Goal: Task Accomplishment & Management: Manage account settings

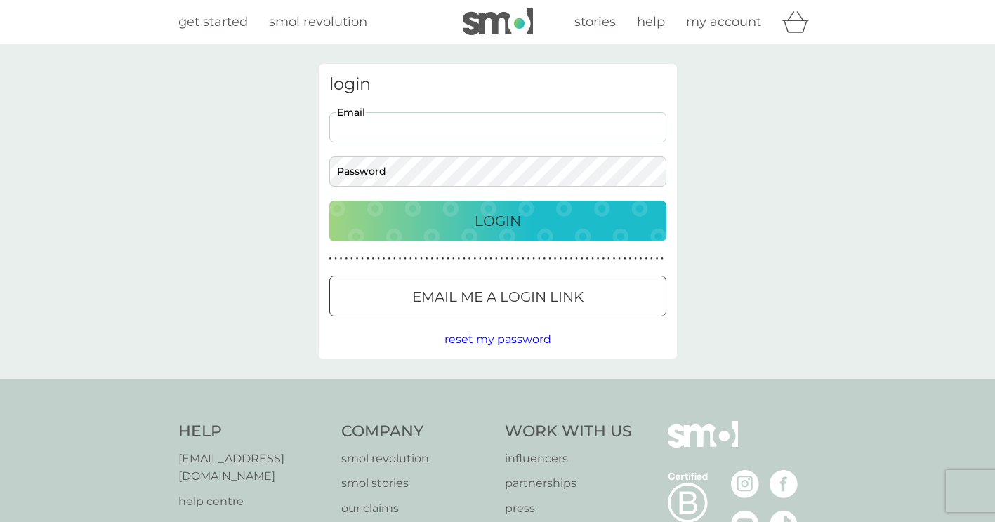
click at [550, 128] on input "Email" at bounding box center [497, 127] width 337 height 30
type input "ga.hall@hotmail.co.uk"
click at [489, 210] on p "Login" at bounding box center [497, 221] width 46 height 22
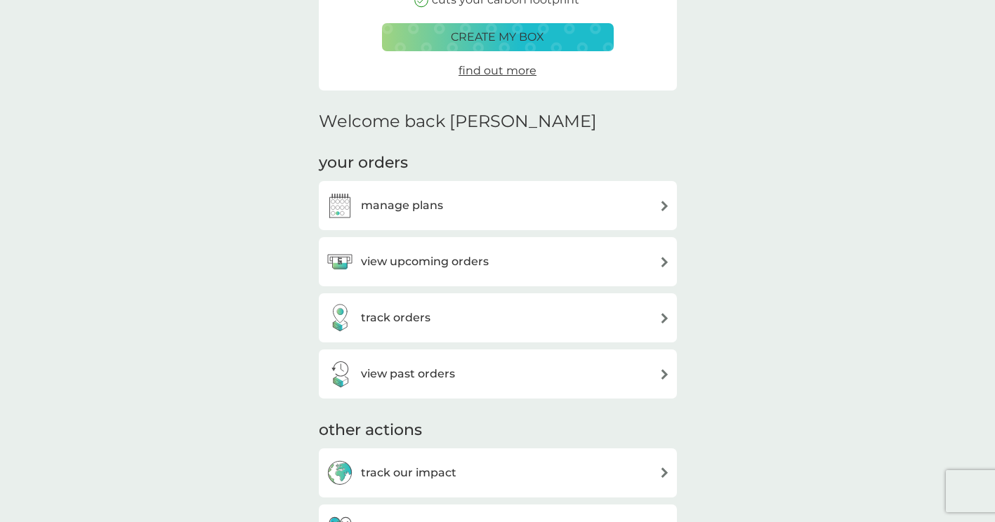
scroll to position [280, 0]
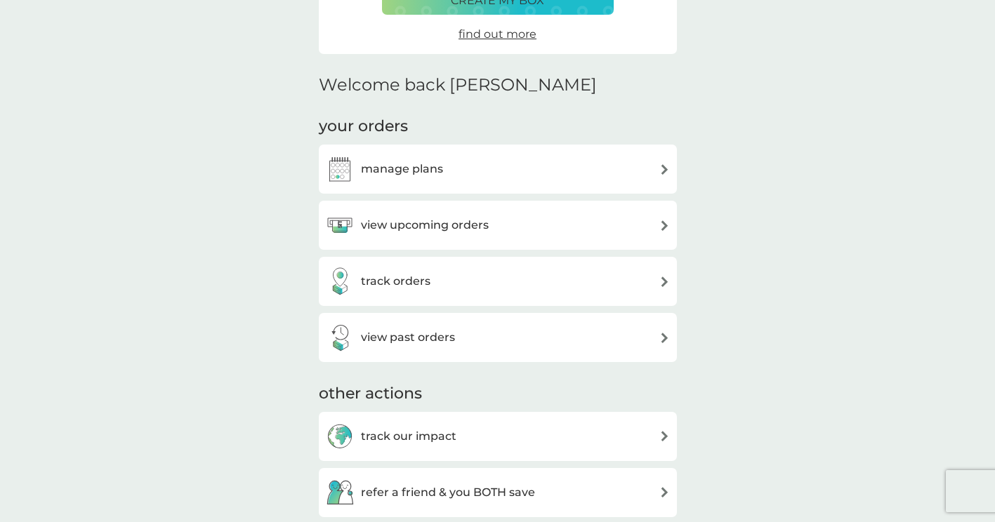
click at [413, 191] on div "manage plans" at bounding box center [498, 169] width 358 height 49
click at [413, 170] on h3 "manage plans" at bounding box center [402, 169] width 82 height 18
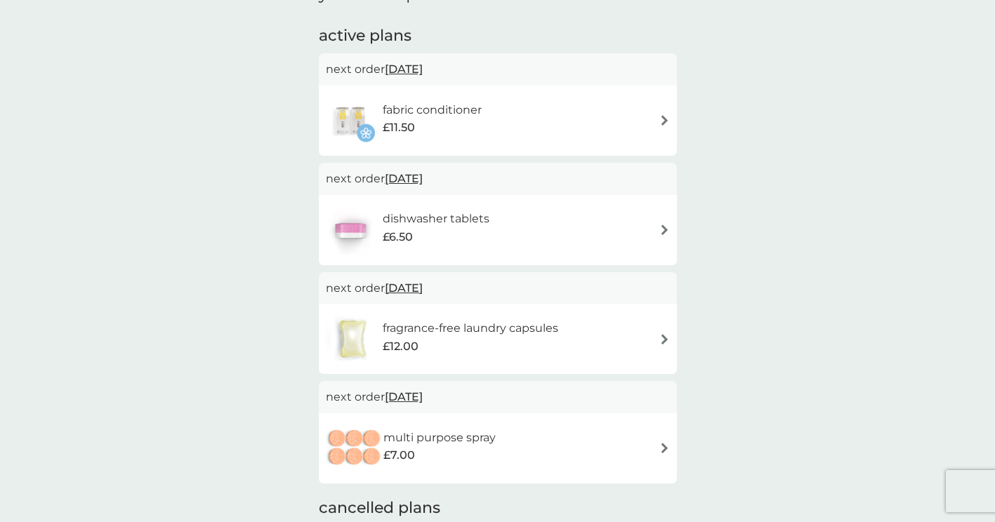
scroll to position [225, 0]
click at [667, 231] on img at bounding box center [664, 230] width 11 height 11
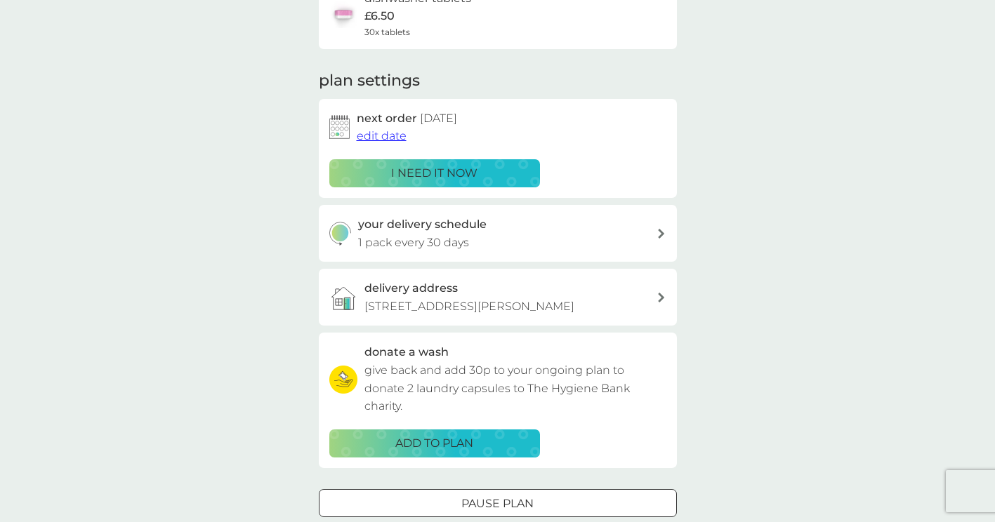
scroll to position [140, 0]
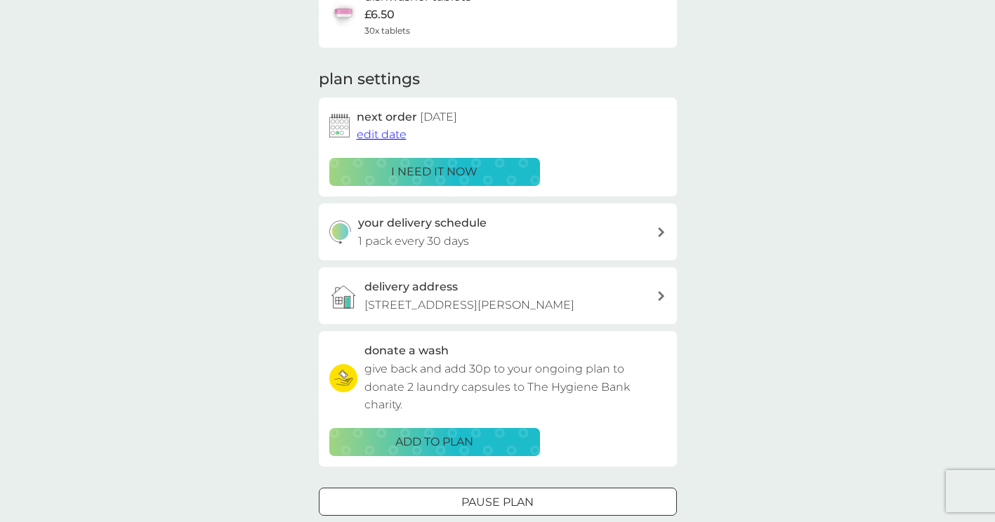
click at [382, 131] on span "edit date" at bounding box center [382, 134] width 50 height 13
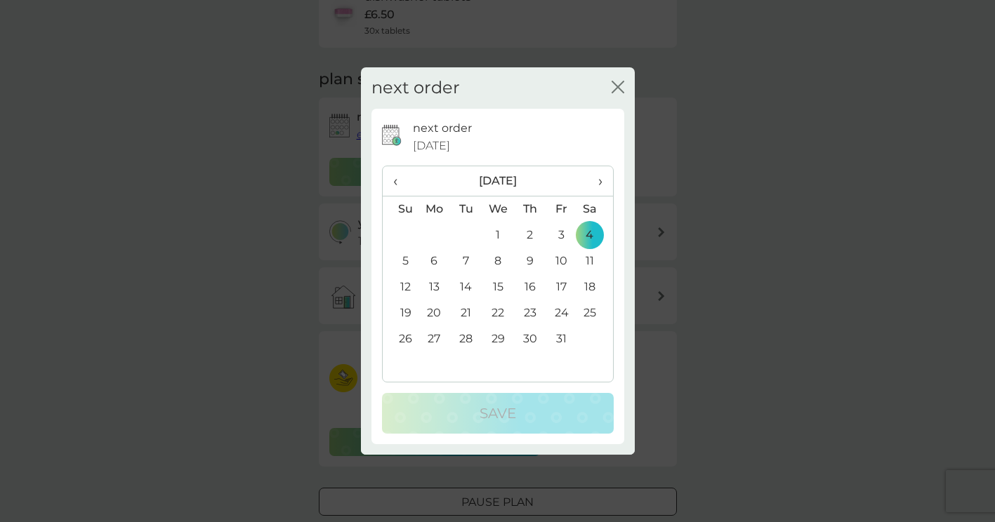
click at [596, 179] on span "›" at bounding box center [594, 180] width 14 height 29
click at [406, 262] on td "4" at bounding box center [401, 261] width 36 height 26
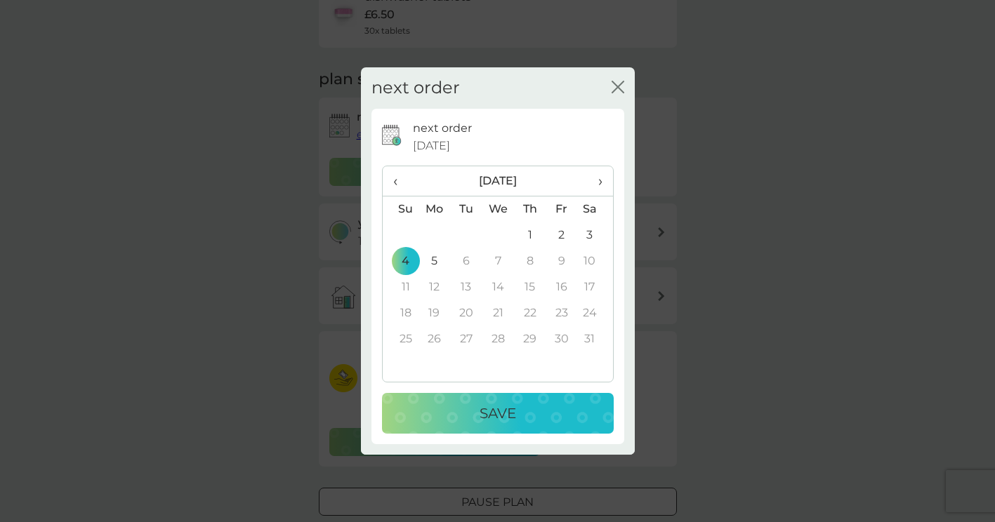
click at [502, 414] on p "Save" at bounding box center [497, 413] width 36 height 22
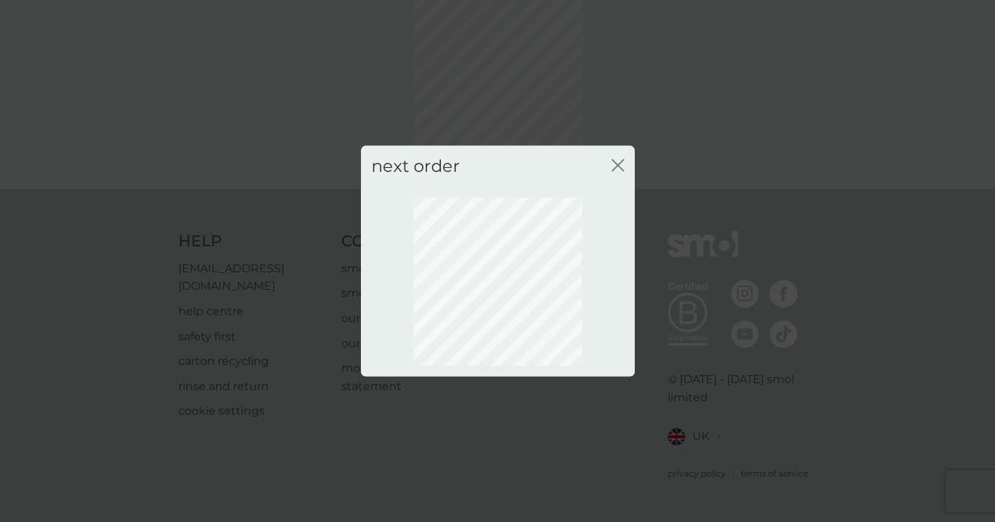
scroll to position [66, 0]
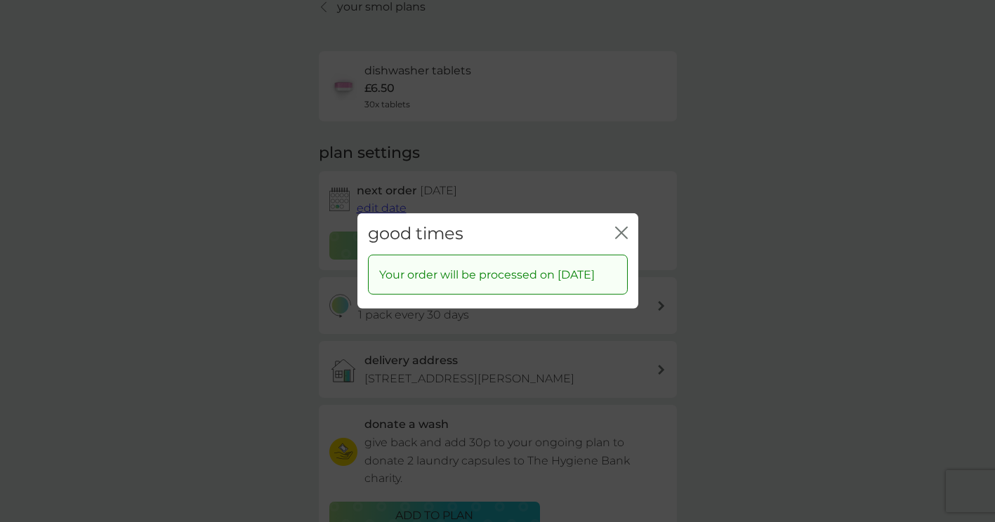
click at [617, 227] on icon "close" at bounding box center [621, 233] width 13 height 13
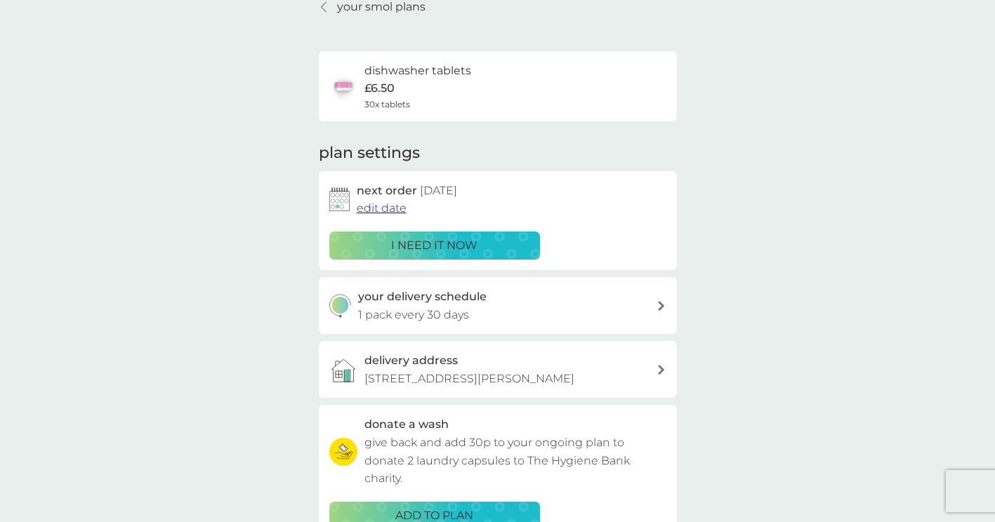
scroll to position [0, 0]
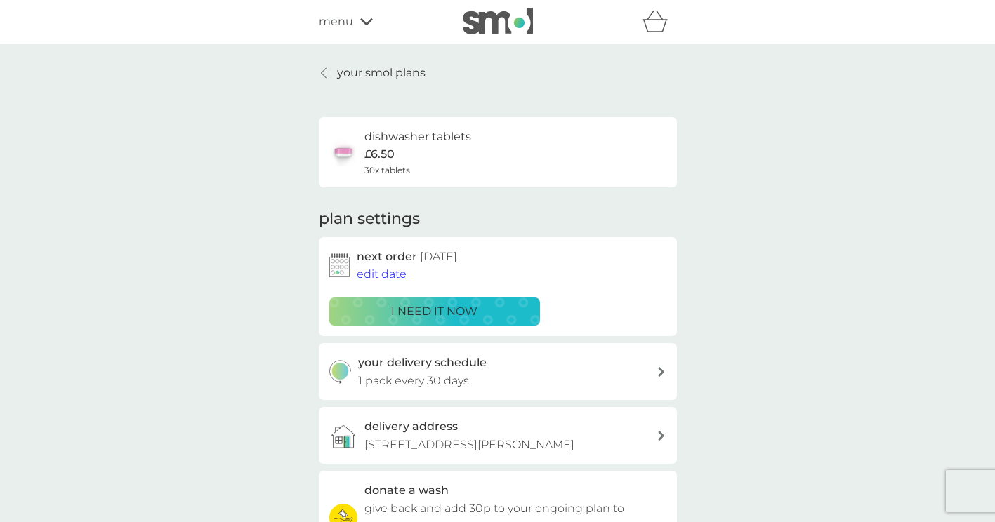
click at [342, 72] on p "your smol plans" at bounding box center [381, 73] width 88 height 18
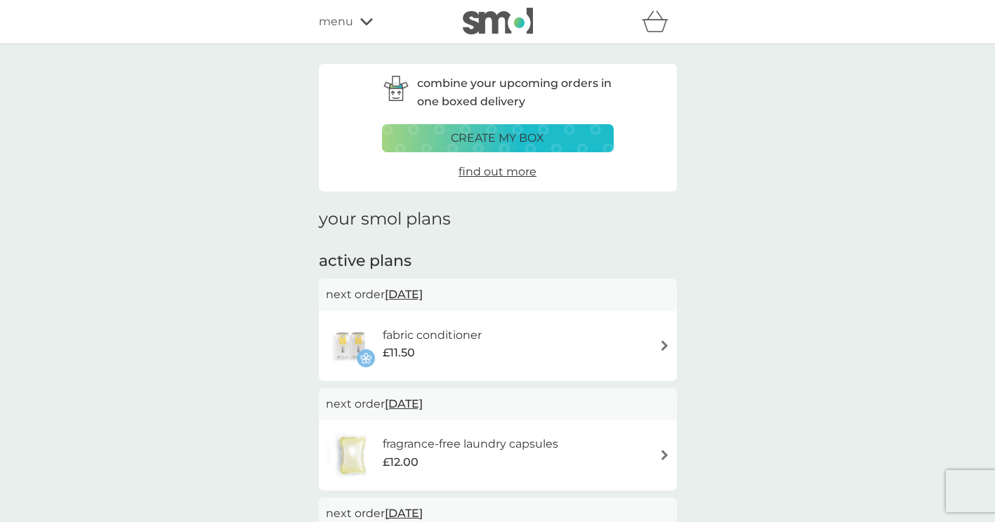
click at [370, 25] on icon at bounding box center [366, 22] width 13 height 8
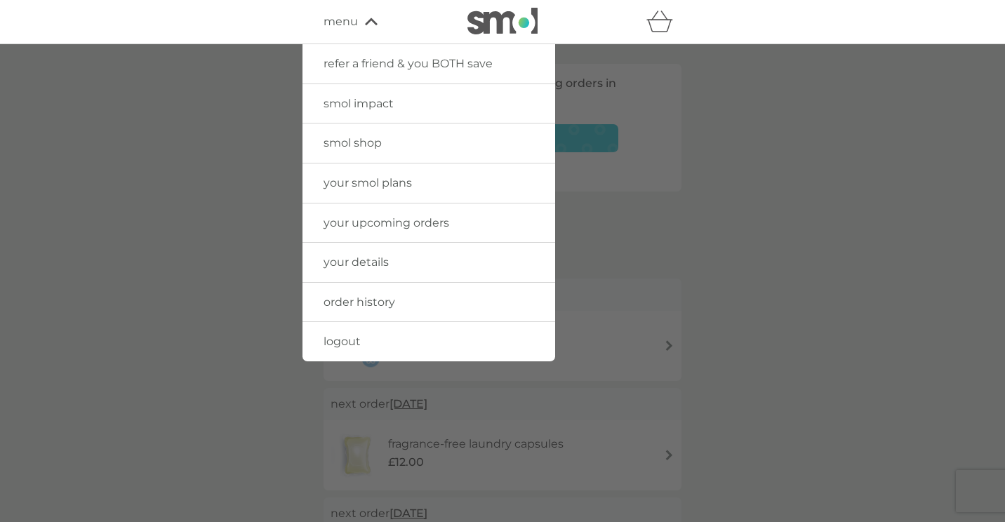
click at [362, 294] on link "order history" at bounding box center [429, 302] width 253 height 39
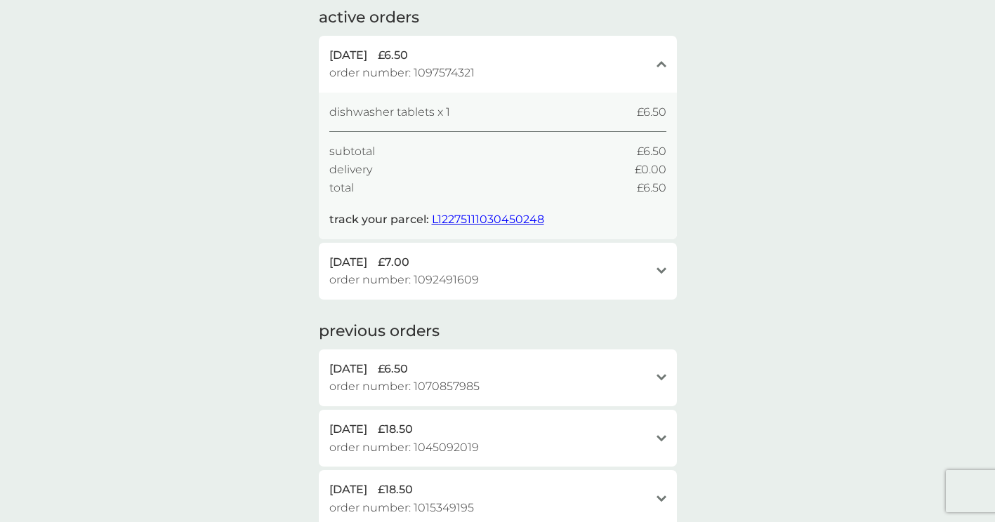
scroll to position [101, 0]
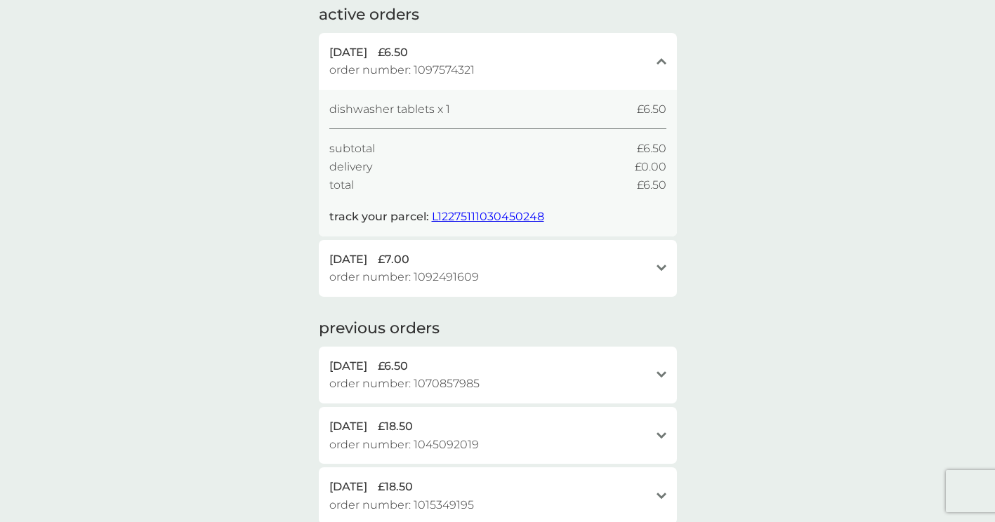
click at [667, 267] on div "[DATE] £7.00 order number: 1092491609 open" at bounding box center [498, 268] width 358 height 57
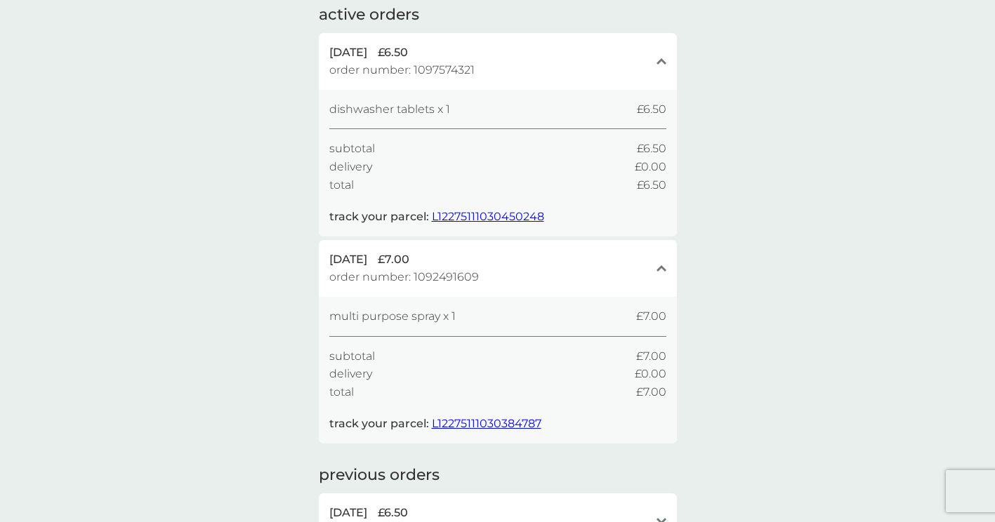
scroll to position [0, 0]
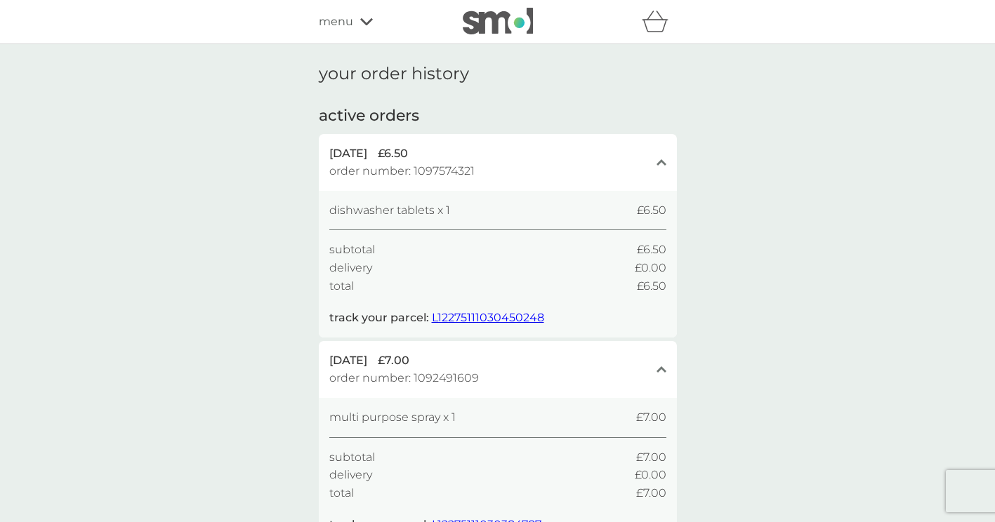
click at [348, 20] on span "menu" at bounding box center [336, 22] width 34 height 18
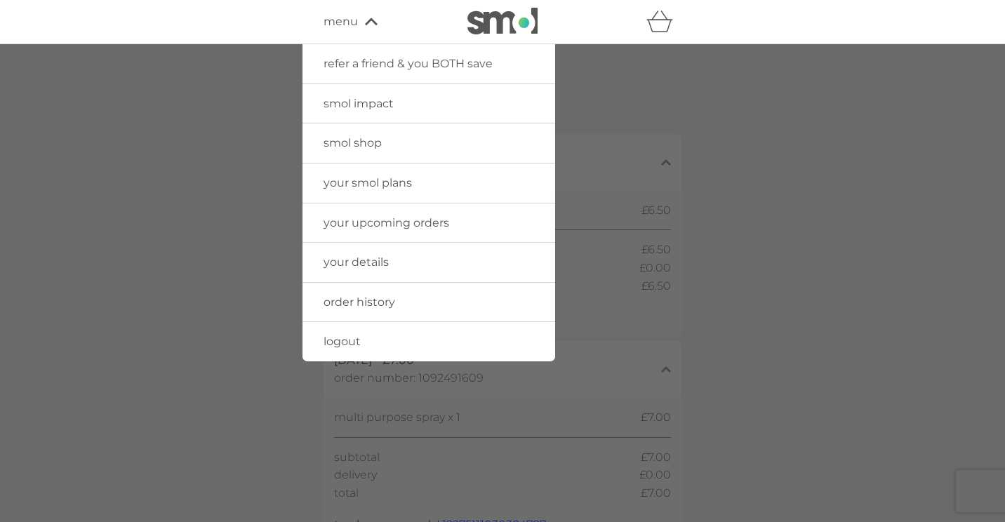
click at [406, 191] on link "your smol plans" at bounding box center [429, 183] width 253 height 39
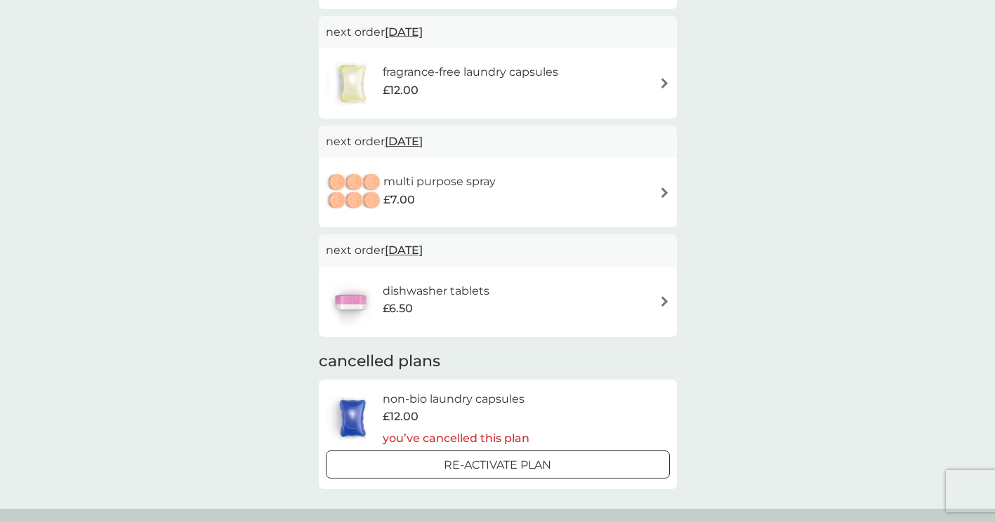
scroll to position [371, 0]
click at [669, 202] on div "multi purpose spray £7.00" at bounding box center [498, 193] width 344 height 49
